Goal: Transaction & Acquisition: Purchase product/service

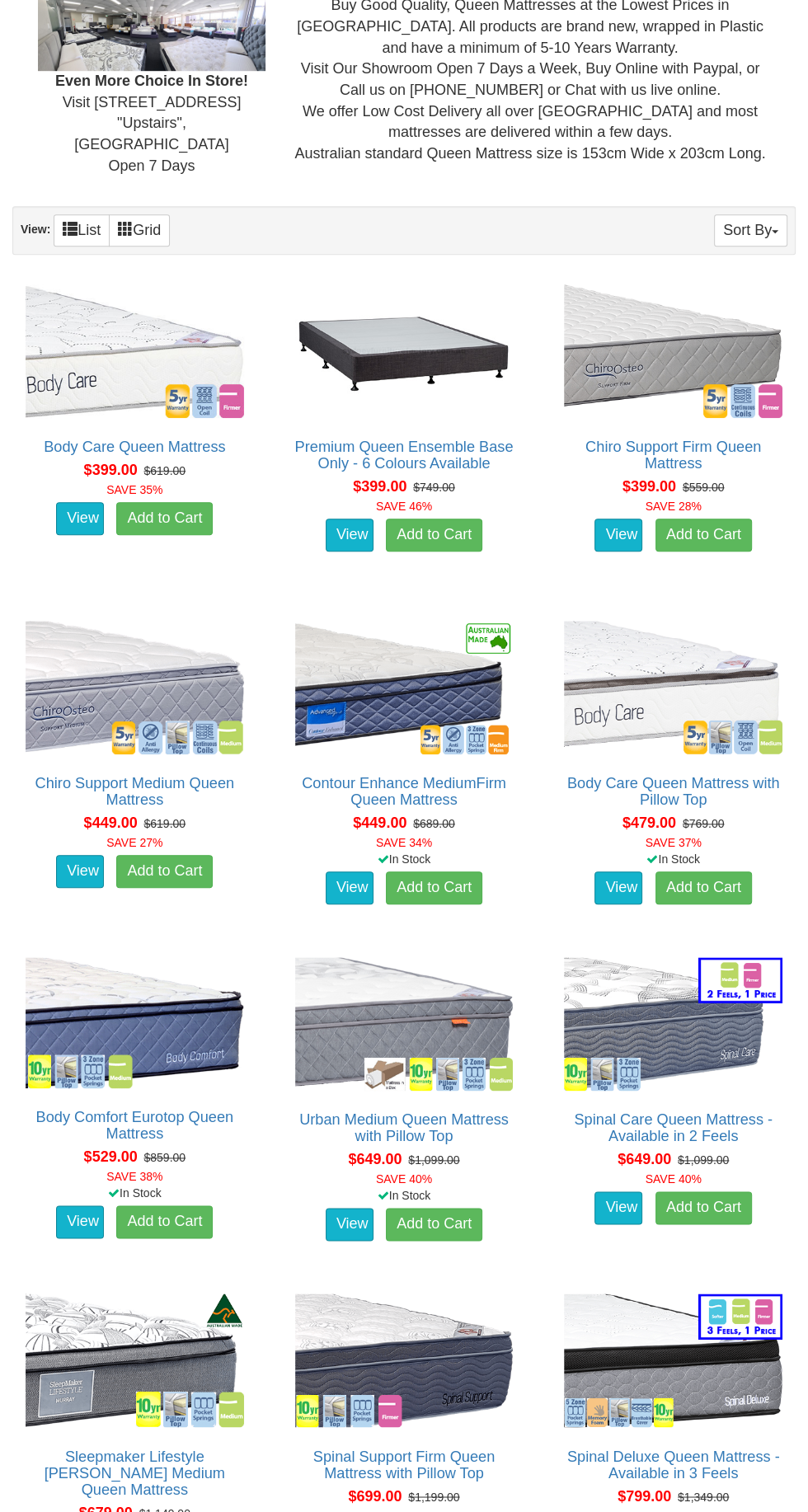
scroll to position [675, 0]
click at [116, 685] on img at bounding box center [134, 688] width 227 height 142
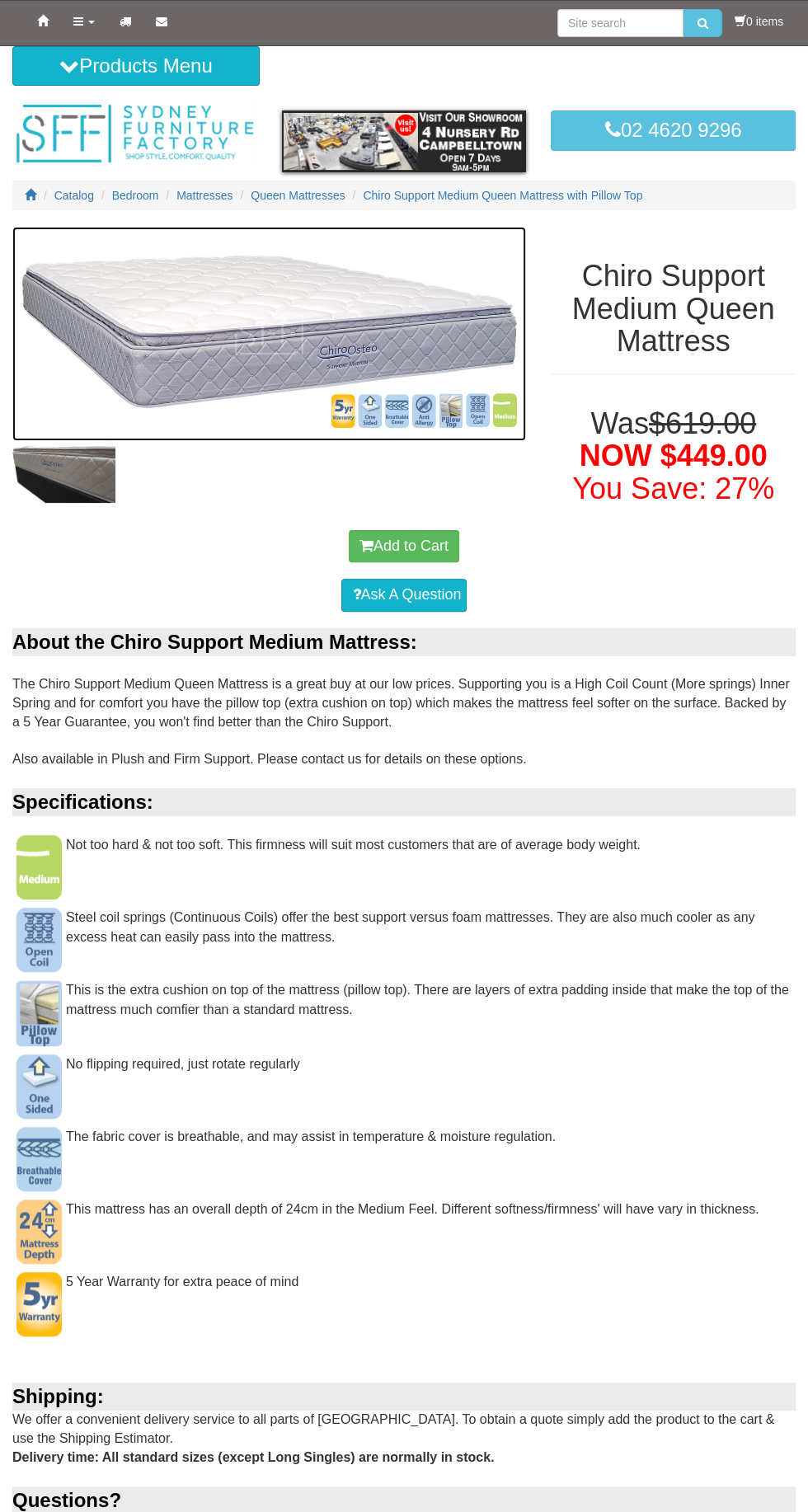
click at [403, 436] on img at bounding box center [269, 334] width 514 height 215
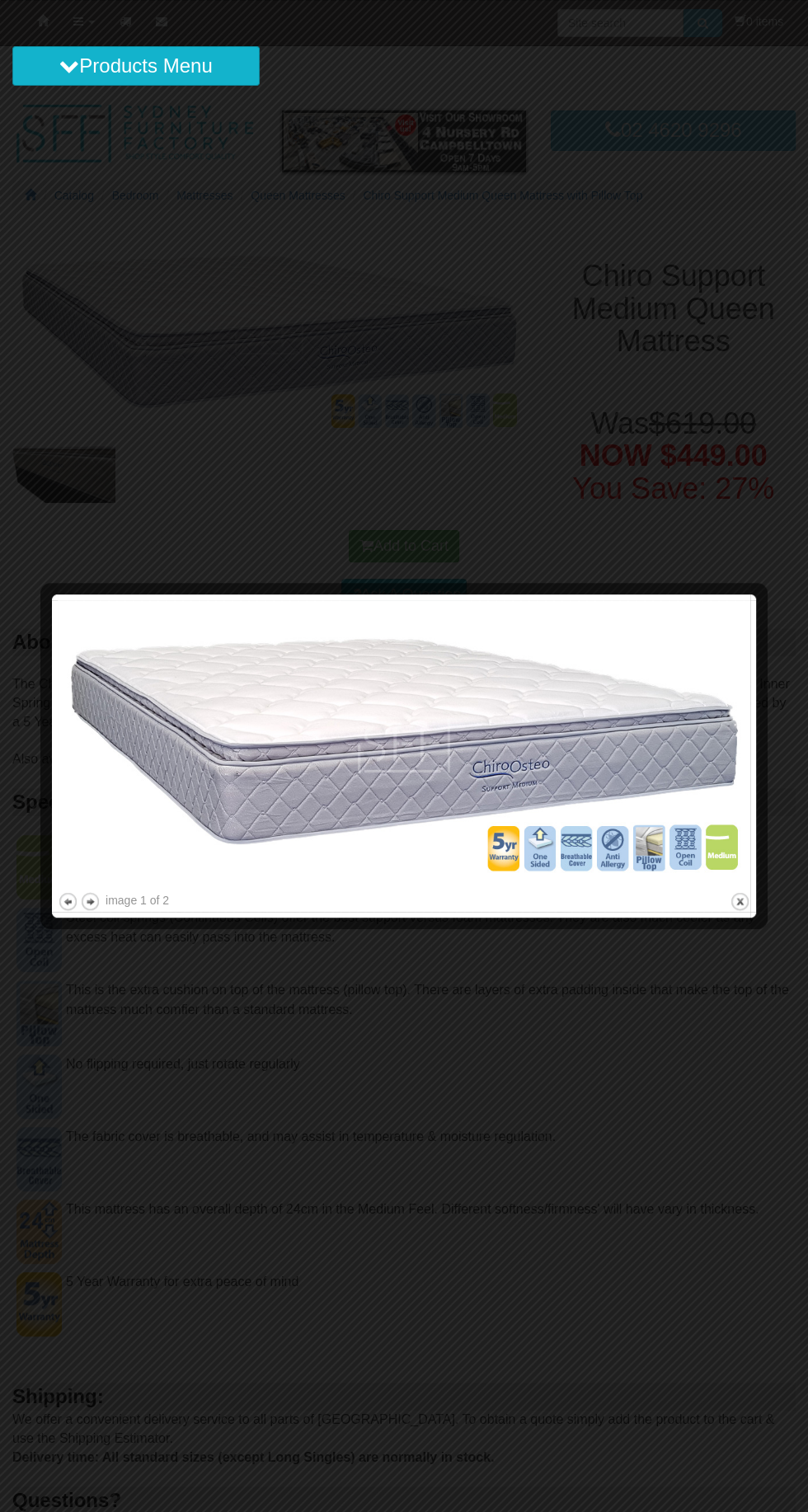
click at [535, 749] on img at bounding box center [404, 744] width 692 height 288
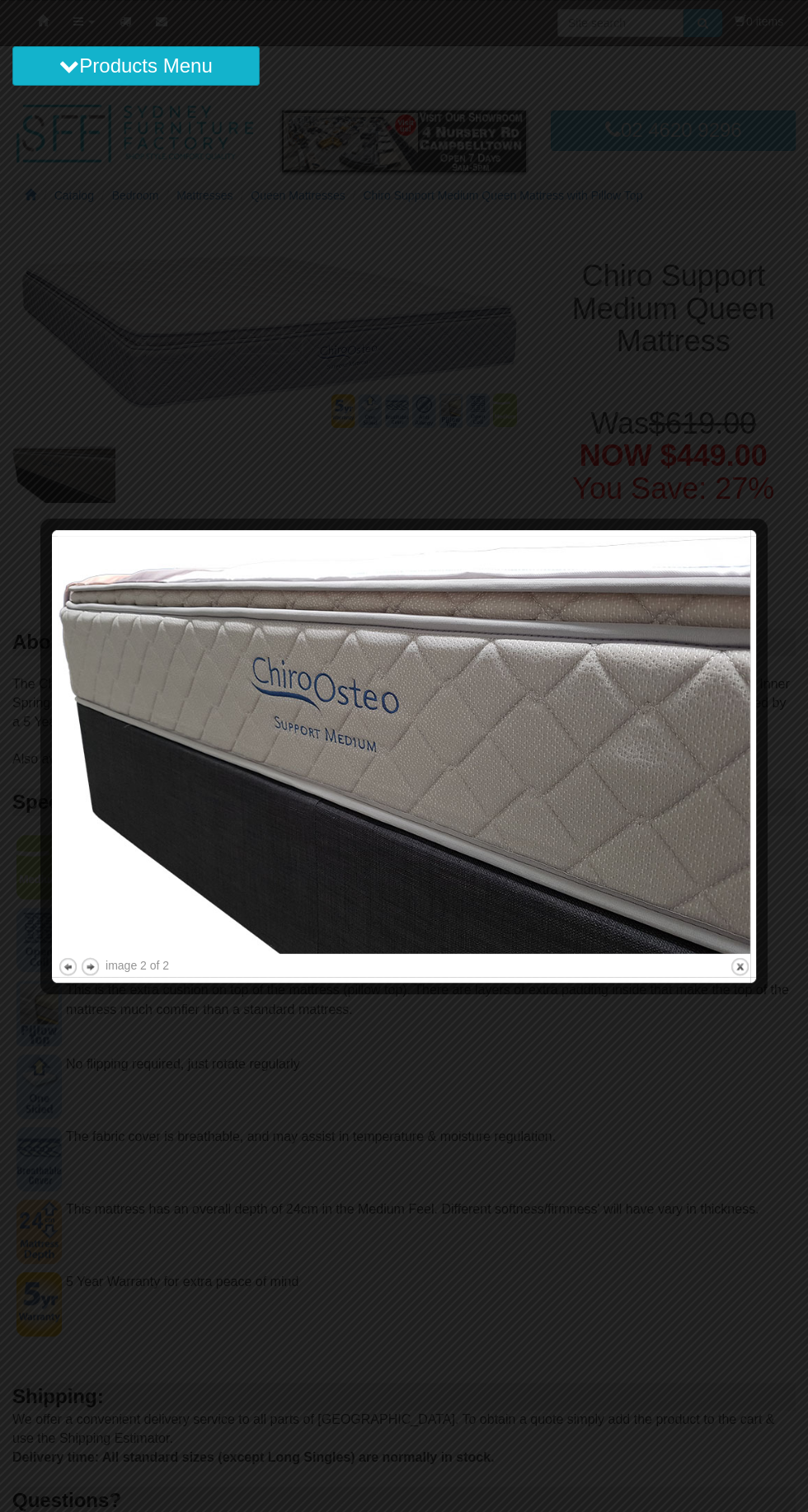
click at [570, 781] on img at bounding box center [404, 744] width 692 height 418
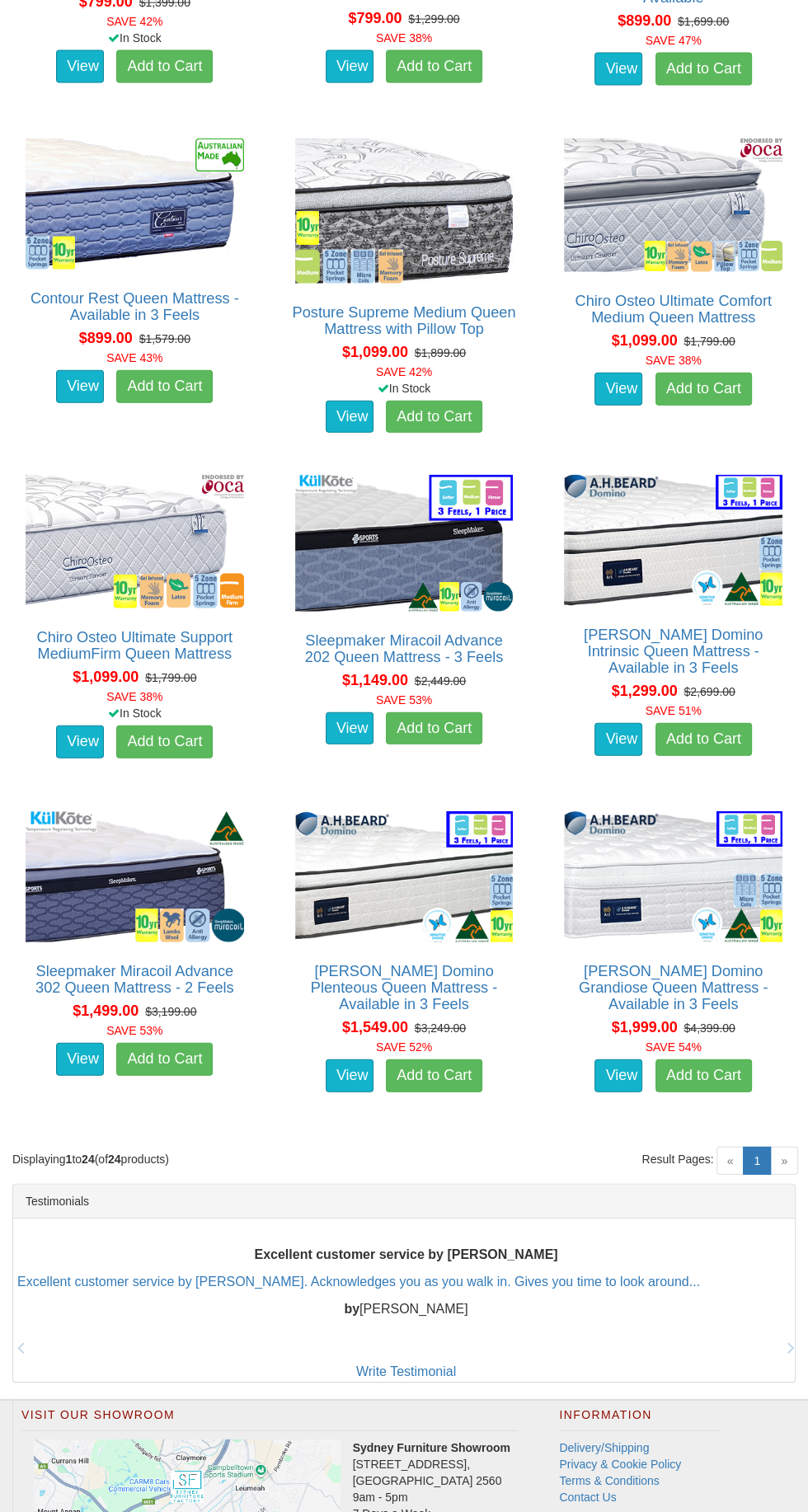
scroll to position [2543, 0]
